Goal: Information Seeking & Learning: Learn about a topic

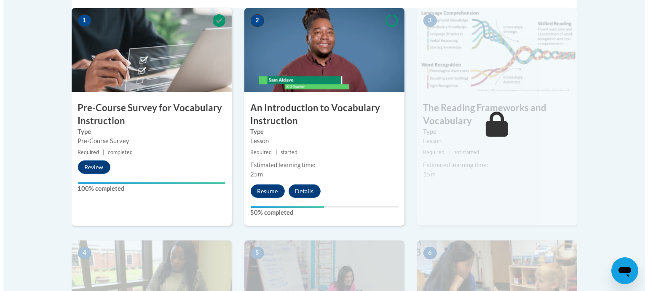
scroll to position [287, 0]
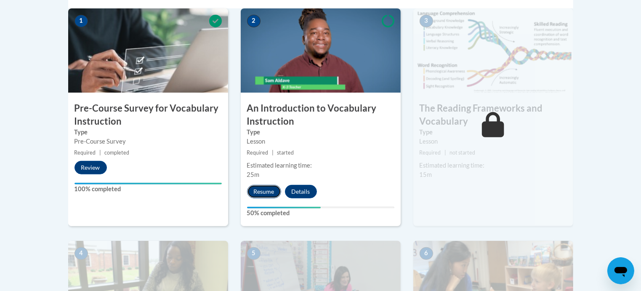
click at [263, 197] on button "Resume" at bounding box center [264, 191] width 34 height 13
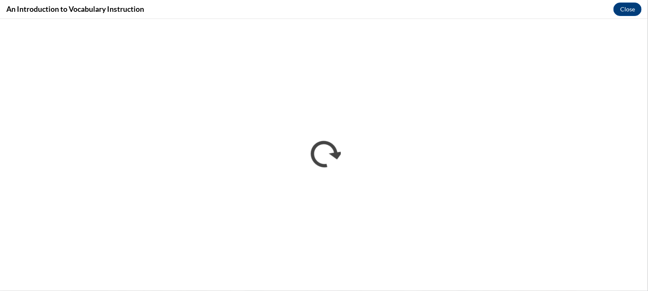
scroll to position [0, 0]
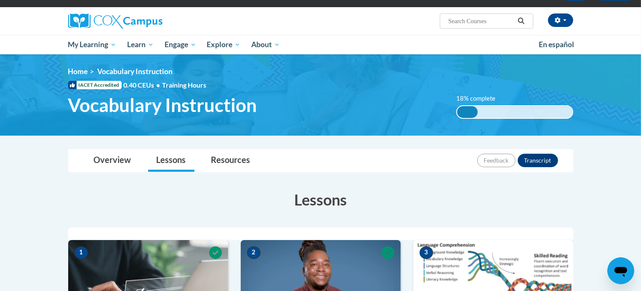
scroll to position [287, 0]
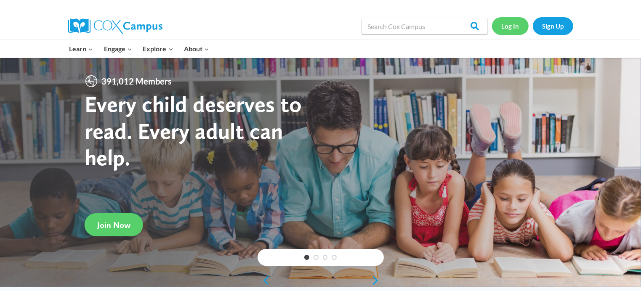
click at [505, 28] on link "Log In" at bounding box center [510, 25] width 37 height 17
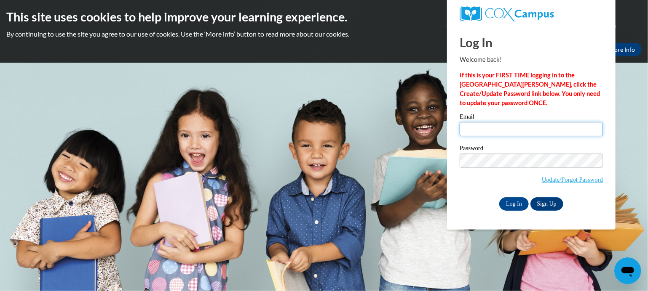
click at [502, 134] on input "Email" at bounding box center [531, 129] width 143 height 14
type input "sflahert@kusd.edu"
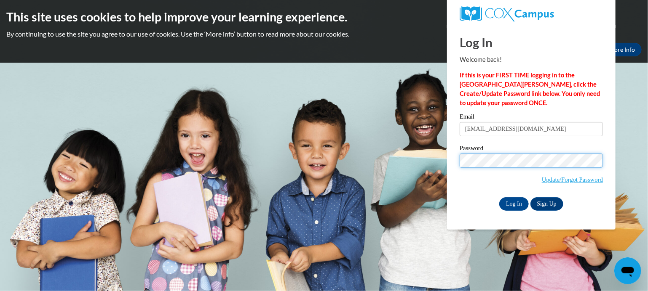
click at [499, 198] on input "Log In" at bounding box center [513, 204] width 29 height 13
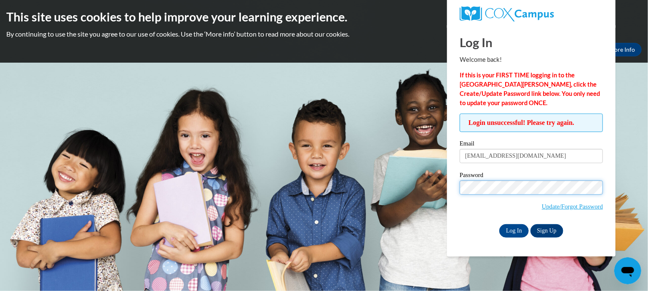
click at [499, 224] on input "Log In" at bounding box center [513, 230] width 29 height 13
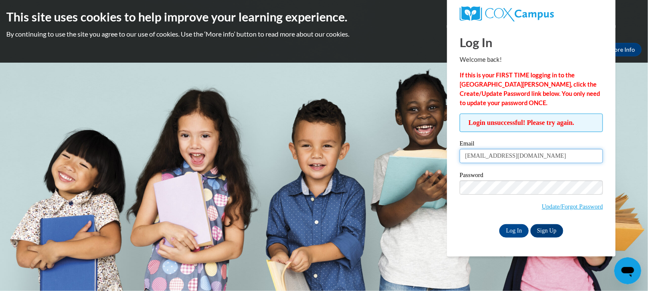
click at [492, 159] on input "sflahert@kusd.edu" at bounding box center [531, 156] width 143 height 14
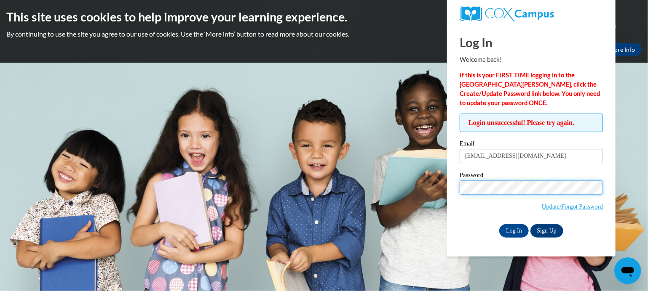
click at [499, 224] on input "Log In" at bounding box center [513, 230] width 29 height 13
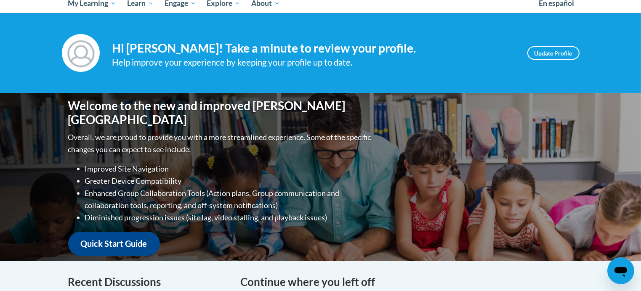
scroll to position [97, 0]
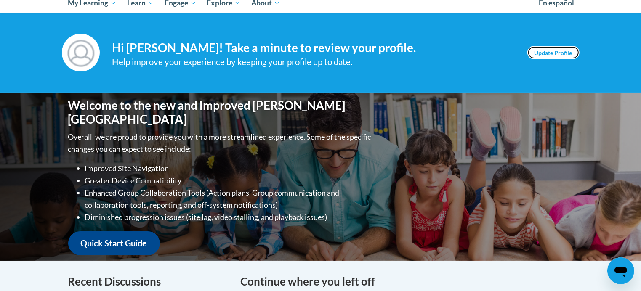
click at [561, 49] on link "Update Profile" at bounding box center [554, 52] width 52 height 13
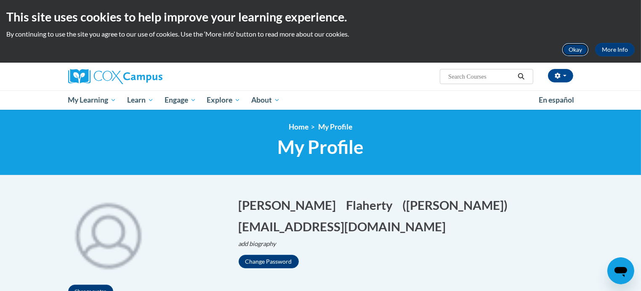
click at [572, 49] on button "Okay" at bounding box center [575, 49] width 27 height 13
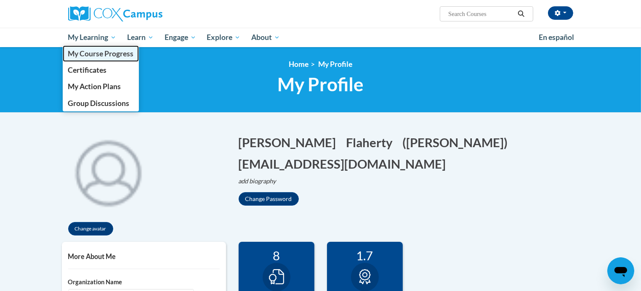
click at [101, 56] on span "My Course Progress" at bounding box center [101, 53] width 66 height 9
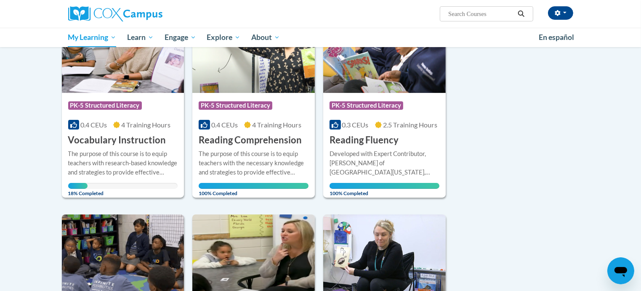
scroll to position [147, 0]
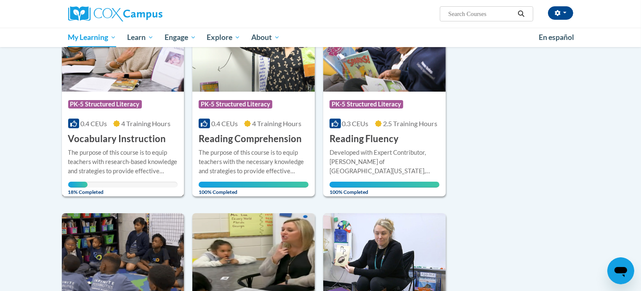
click at [107, 139] on h3 "Vocabulary Instruction" at bounding box center [117, 139] width 98 height 13
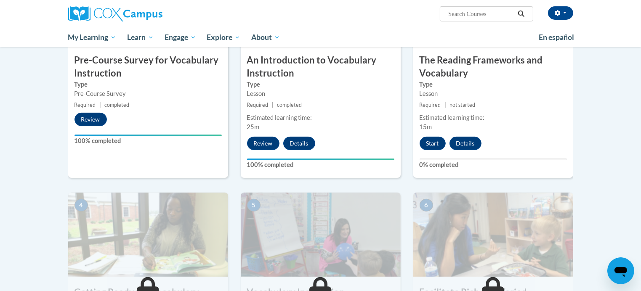
scroll to position [273, 0]
click at [391, 231] on img at bounding box center [321, 234] width 160 height 84
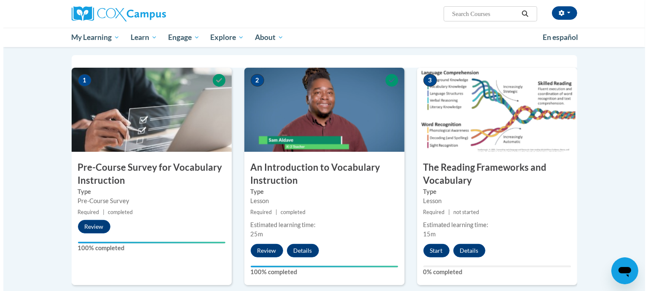
scroll to position [163, 0]
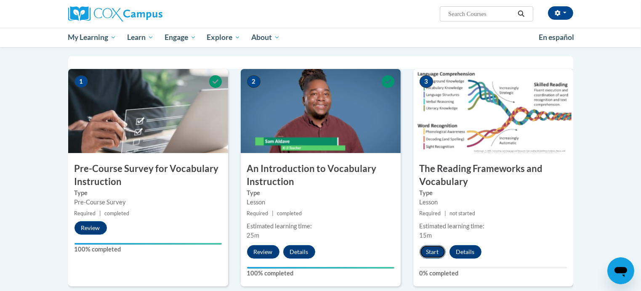
click at [431, 251] on button "Start" at bounding box center [433, 252] width 26 height 13
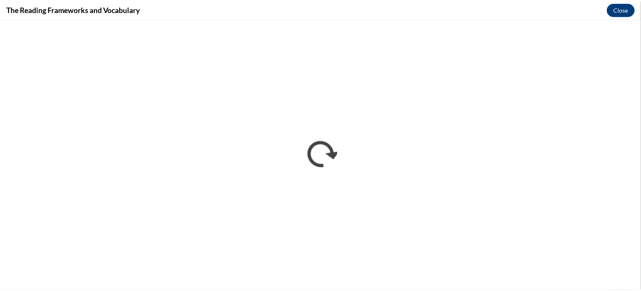
scroll to position [0, 0]
